Goal: Information Seeking & Learning: Understand process/instructions

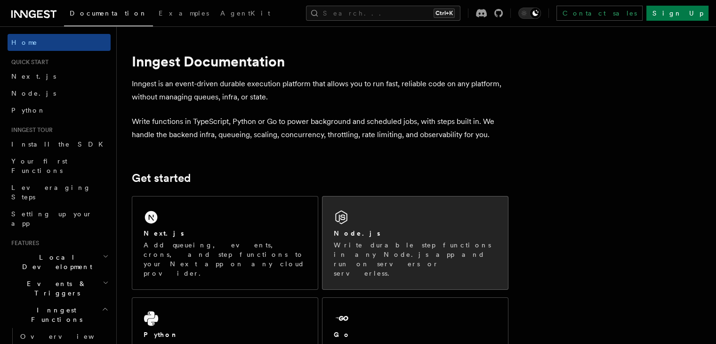
click at [366, 241] on p "Write durable step functions in any Node.js app and run on servers or serverles…" at bounding box center [415, 259] width 163 height 38
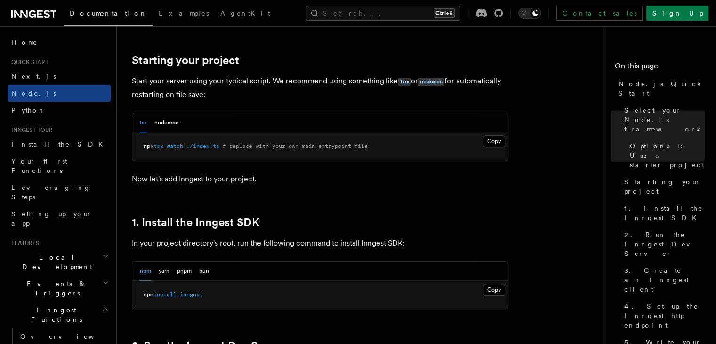
scroll to position [565, 0]
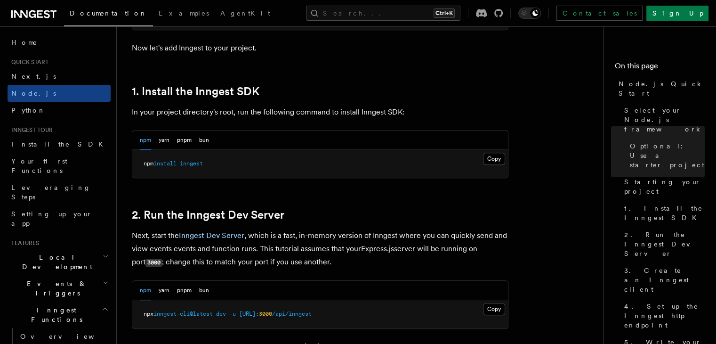
drag, startPoint x: 491, startPoint y: 157, endPoint x: 473, endPoint y: 159, distance: 18.5
click at [491, 157] on button "Copy Copied" at bounding box center [494, 158] width 22 height 12
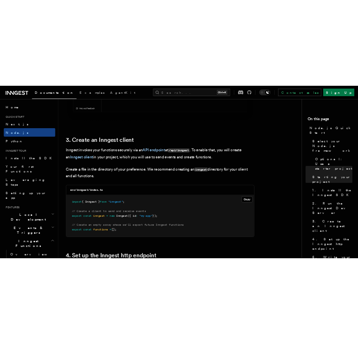
scroll to position [1177, 0]
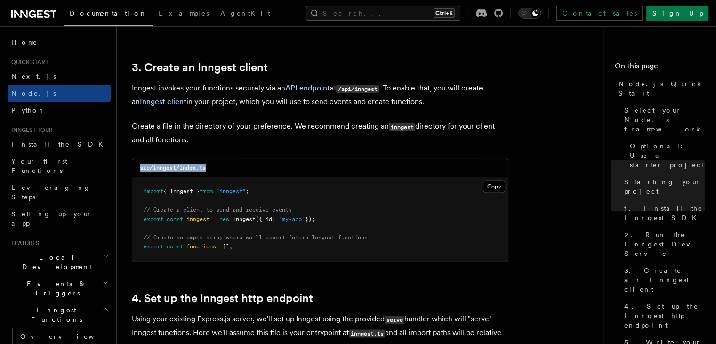
drag, startPoint x: 139, startPoint y: 169, endPoint x: 220, endPoint y: 170, distance: 81.0
click at [220, 170] on div "src/inngest/index.ts" at bounding box center [320, 167] width 376 height 19
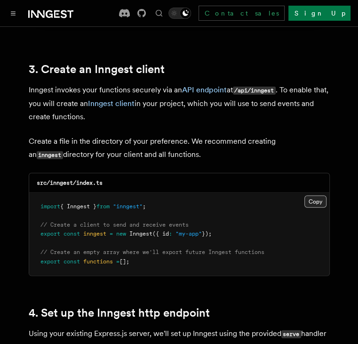
click at [318, 195] on button "Copy Copied" at bounding box center [316, 201] width 22 height 12
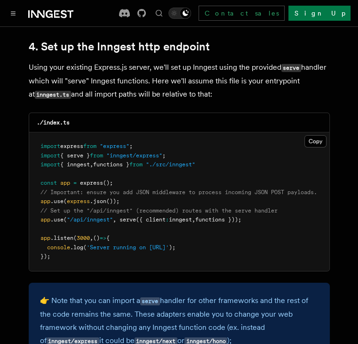
scroll to position [1459, 0]
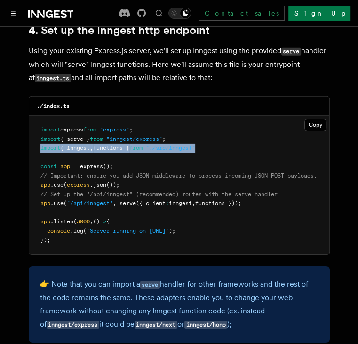
drag, startPoint x: 41, startPoint y: 138, endPoint x: 218, endPoint y: 138, distance: 177.4
click at [218, 138] on pre "import express from "express" ; import { serve } from "inngest/express" ; impor…" at bounding box center [179, 185] width 300 height 138
copy span "import { inngest , functions } from "./src/inngest""
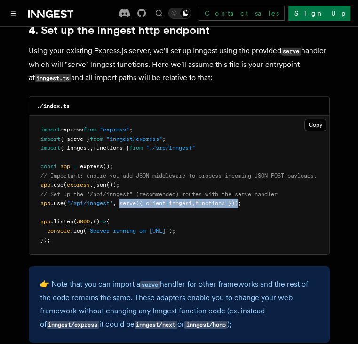
drag, startPoint x: 122, startPoint y: 193, endPoint x: 224, endPoint y: 221, distance: 105.6
click at [241, 200] on span "app .use ( "/api/inngest" , serve ({ client : inngest , functions }));" at bounding box center [140, 203] width 201 height 7
copy span "serve ({ client : inngest , functions })"
